Goal: Check status: Check status

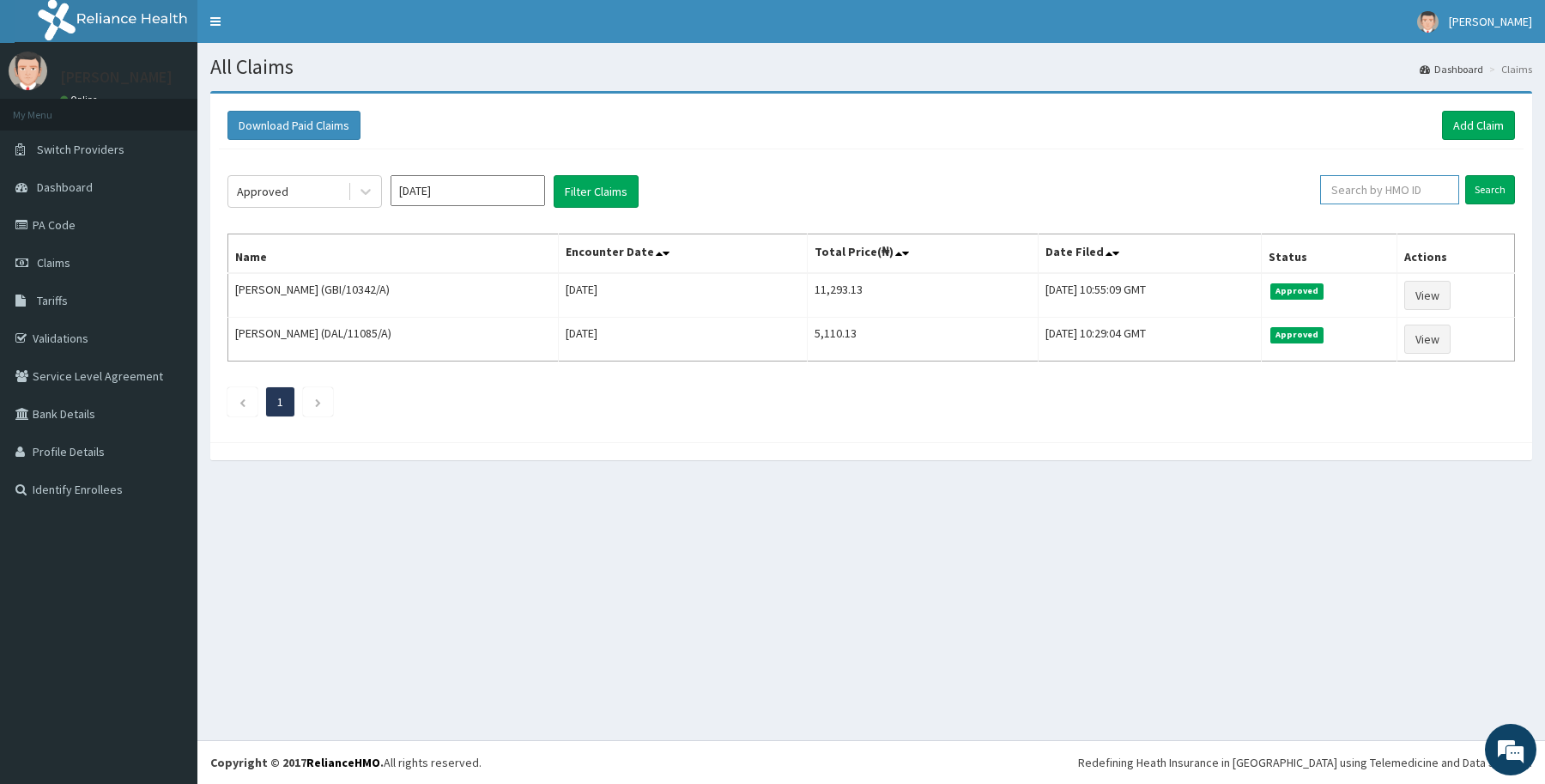
click at [1385, 193] on input "text" at bounding box center [1390, 190] width 139 height 29
paste input "MHP/10027/A"
type input "MHP/10027/A"
click at [1465, 176] on input "Search" at bounding box center [1490, 190] width 50 height 29
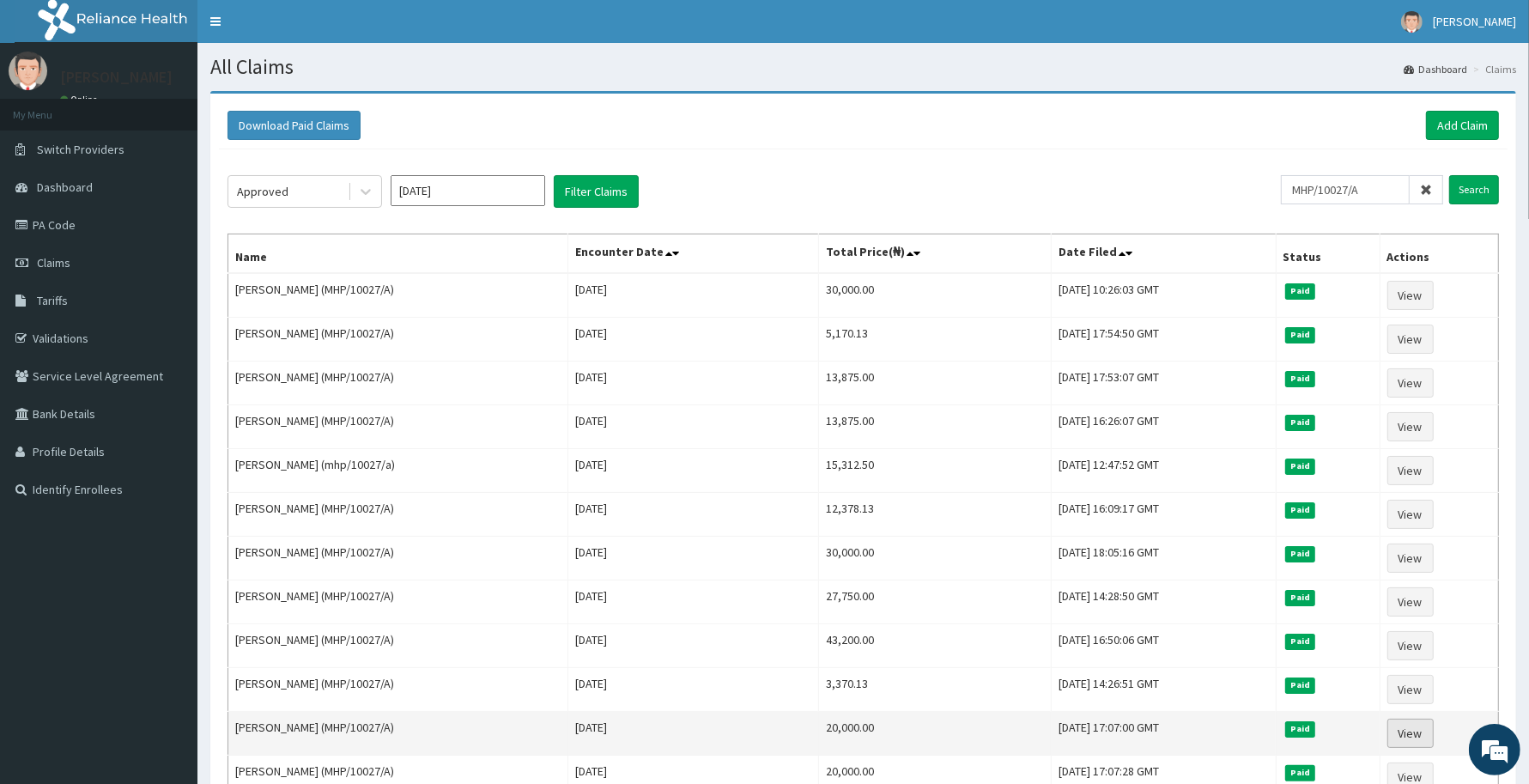
click at [1412, 744] on link "View" at bounding box center [1410, 732] width 46 height 29
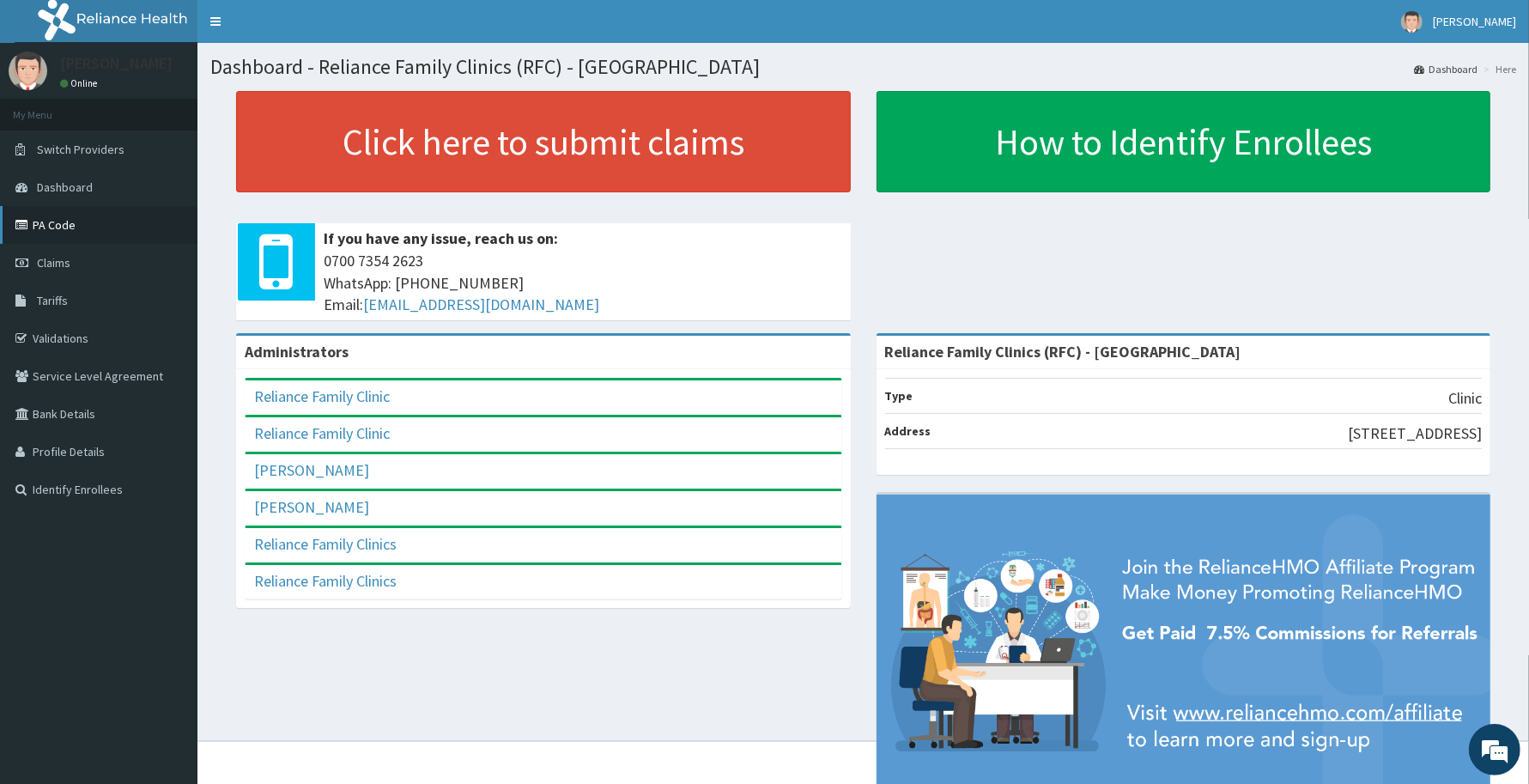
click at [74, 225] on link "PA Code" at bounding box center [99, 225] width 198 height 37
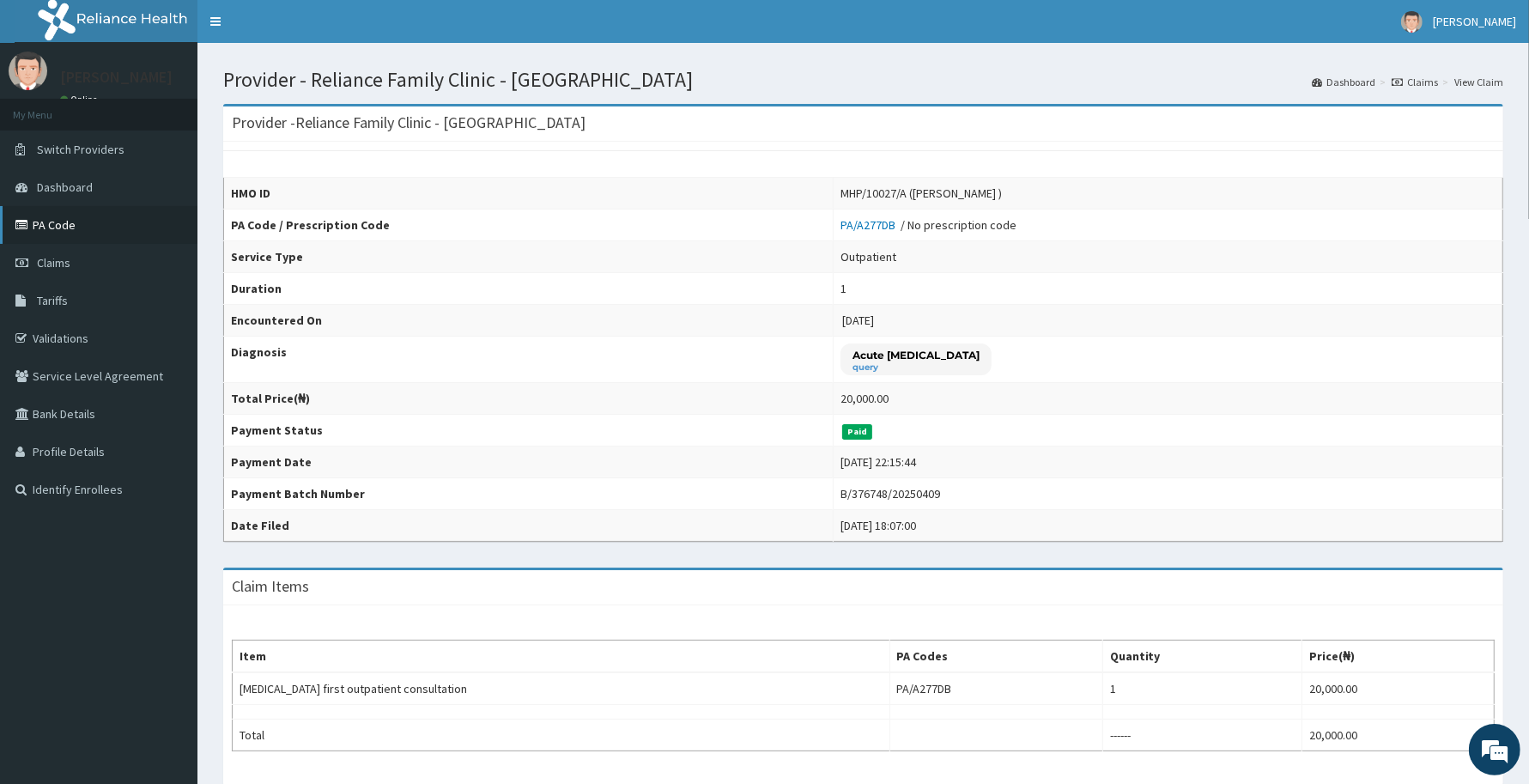
click at [67, 220] on link "PA Code" at bounding box center [99, 225] width 198 height 37
